Goal: Complete application form

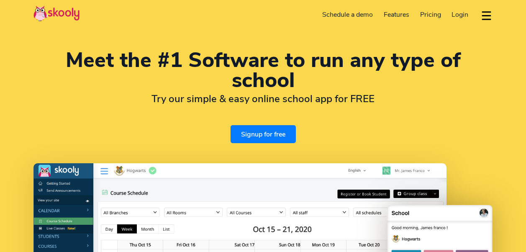
select select "en"
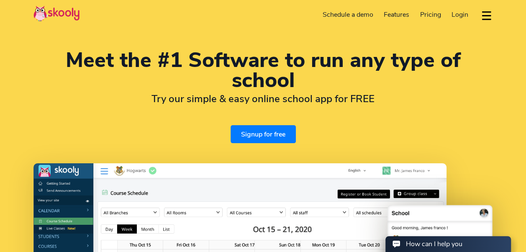
select select "1"
select select "[GEOGRAPHIC_DATA]"
select select "America/New_York"
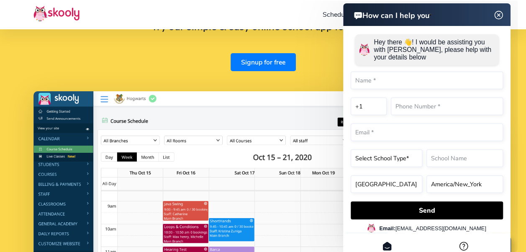
scroll to position [84, 0]
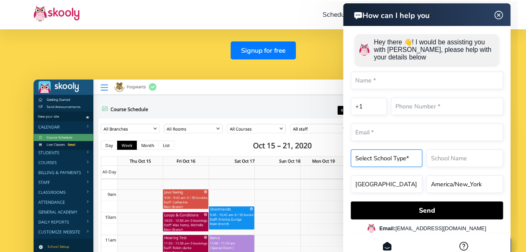
click at [407, 156] on form "Hey there 👋! I would be assisting you with Skooly, please help with your detail…" at bounding box center [427, 124] width 152 height 189
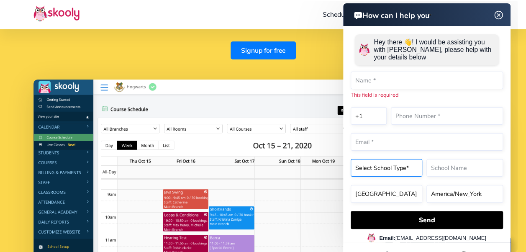
select select "Tuition centre"
click at [351, 159] on select "Select School Type* Preschool Childcare K12 or primary school Academy Online sc…" at bounding box center [387, 168] width 72 height 18
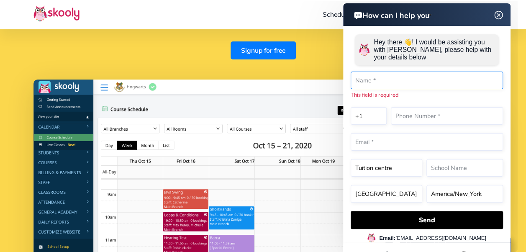
click at [387, 84] on input "text" at bounding box center [427, 81] width 152 height 18
type input "[PERSON_NAME]"
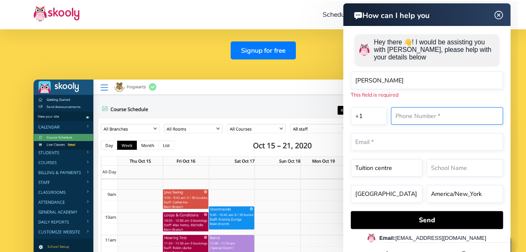
type input "3375648320"
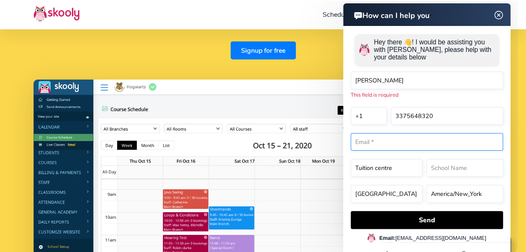
type input "[EMAIL_ADDRESS][DOMAIN_NAME]"
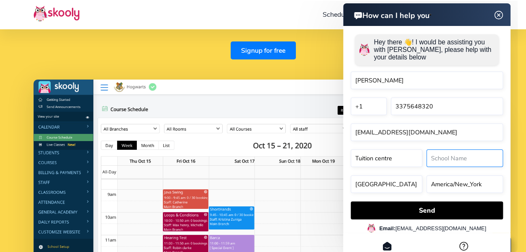
click at [469, 156] on input "text" at bounding box center [464, 158] width 77 height 18
type input "[PERSON_NAME] Tutoring Center"
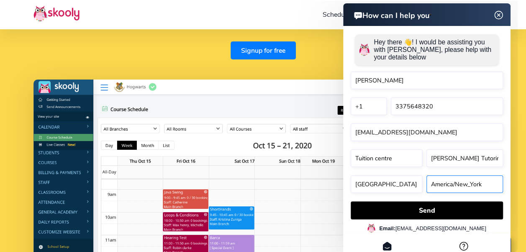
click at [483, 181] on select "[GEOGRAPHIC_DATA]/New_York [GEOGRAPHIC_DATA]/[GEOGRAPHIC_DATA] [GEOGRAPHIC_DATA…" at bounding box center [464, 184] width 77 height 18
click at [490, 183] on select "[GEOGRAPHIC_DATA]/New_York [GEOGRAPHIC_DATA]/[GEOGRAPHIC_DATA] [GEOGRAPHIC_DATA…" at bounding box center [464, 184] width 77 height 18
click at [492, 184] on select "[GEOGRAPHIC_DATA]/New_York [GEOGRAPHIC_DATA]/[GEOGRAPHIC_DATA] [GEOGRAPHIC_DATA…" at bounding box center [464, 184] width 77 height 18
